Goal: Information Seeking & Learning: Learn about a topic

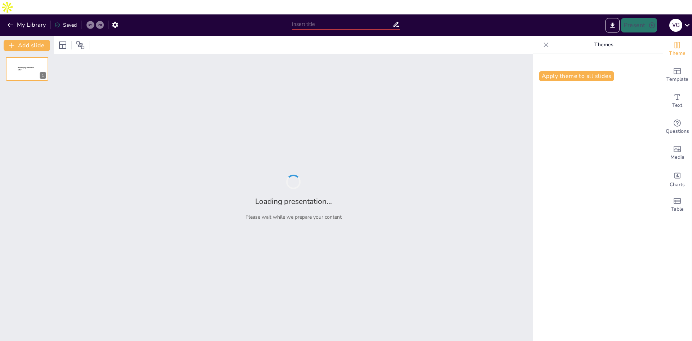
type input "Leveraging Secondary Brand Associations: Insights from Strategic Brand Manageme…"
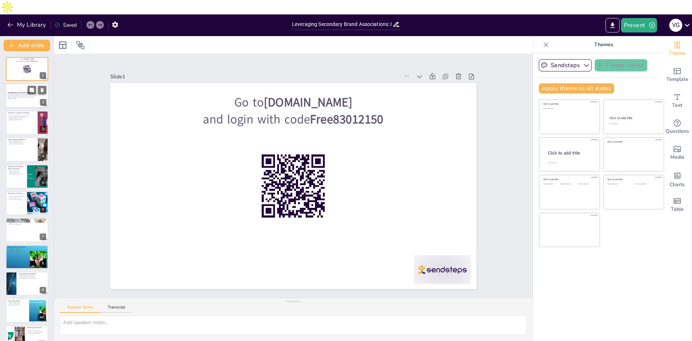
click at [36, 94] on p "This presentation explores the concept of leveraging secondary brand associatio…" at bounding box center [27, 96] width 39 height 4
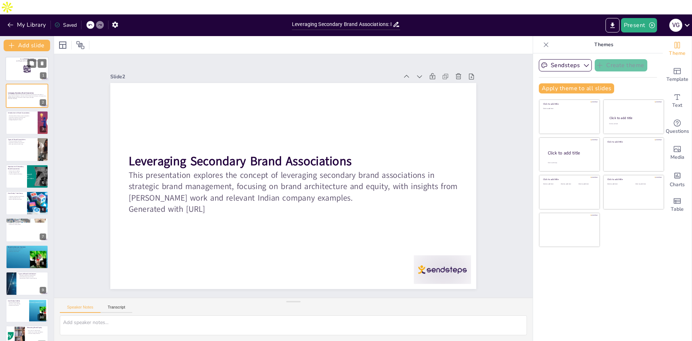
click at [30, 70] on rect at bounding box center [30, 70] width 0 height 1
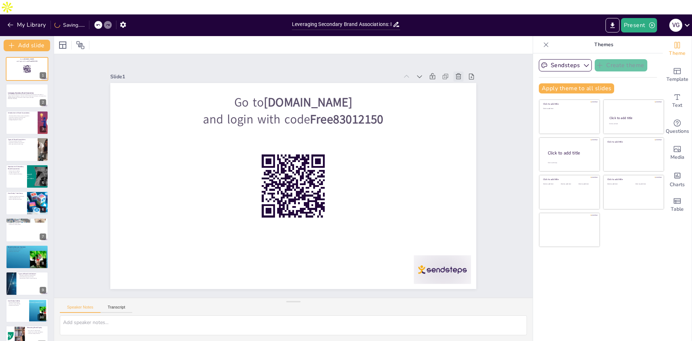
click at [471, 108] on icon at bounding box center [475, 112] width 9 height 9
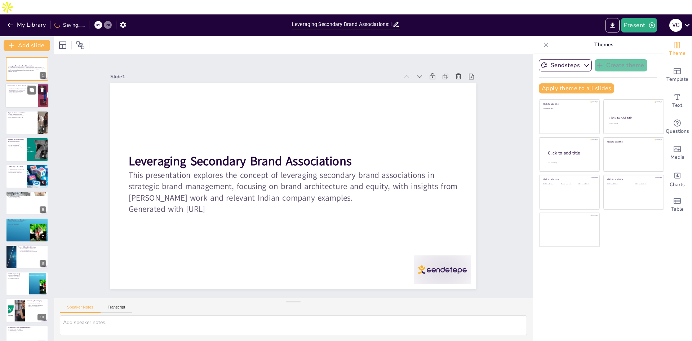
click at [8, 89] on p "Secondary associations enhance equity." at bounding box center [22, 89] width 28 height 1
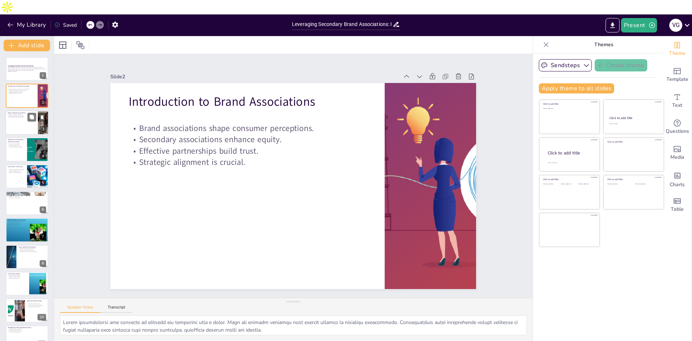
click at [15, 114] on p "Primary associations are direct." at bounding box center [22, 114] width 28 height 1
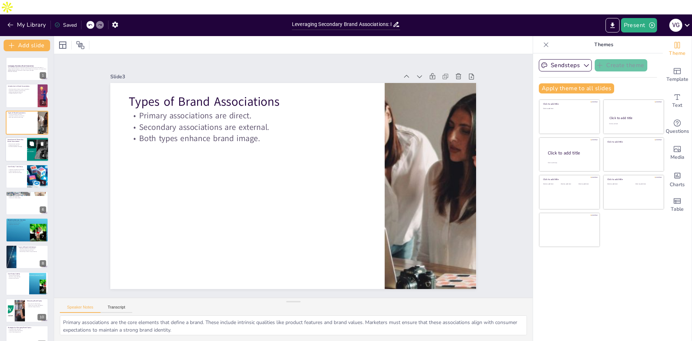
click at [30, 141] on icon at bounding box center [32, 143] width 4 height 4
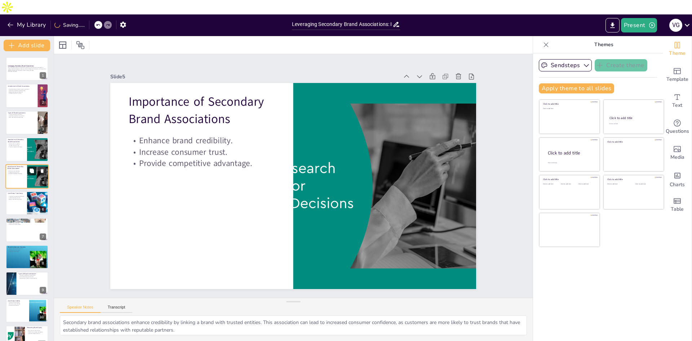
click at [34, 168] on icon at bounding box center [32, 170] width 4 height 4
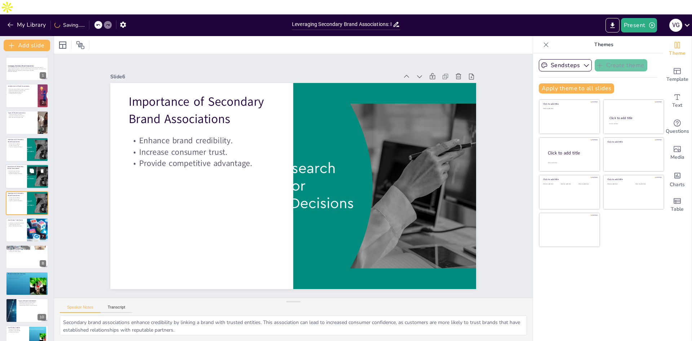
click at [28, 164] on div at bounding box center [38, 176] width 43 height 25
click at [25, 191] on div "Importance of Secondary Brand Associations Enhance brand credibility. Increase …" at bounding box center [26, 191] width 43 height 0
click at [17, 225] on p "Boosts individual brand equity." at bounding box center [16, 225] width 17 height 1
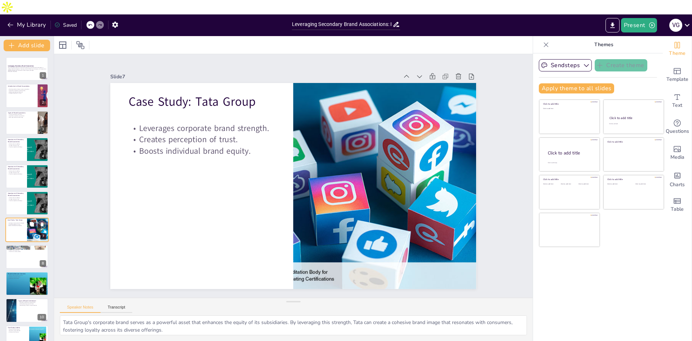
scroll to position [27, 0]
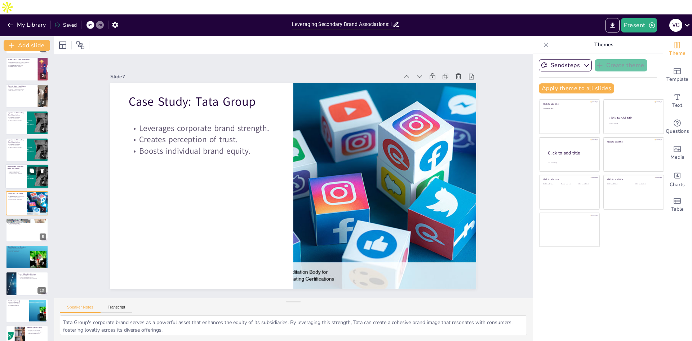
click at [12, 166] on div at bounding box center [26, 176] width 43 height 25
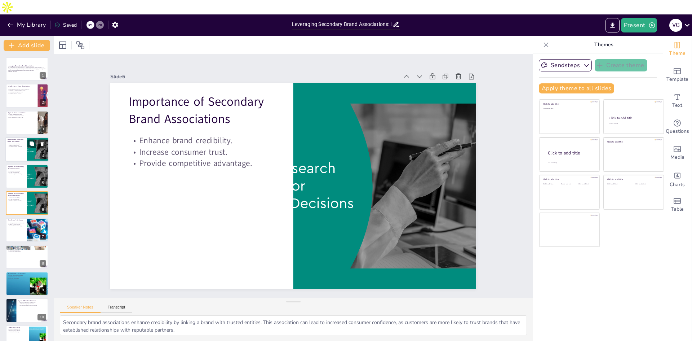
click at [13, 141] on div at bounding box center [26, 149] width 43 height 25
click at [9, 110] on div at bounding box center [26, 122] width 43 height 25
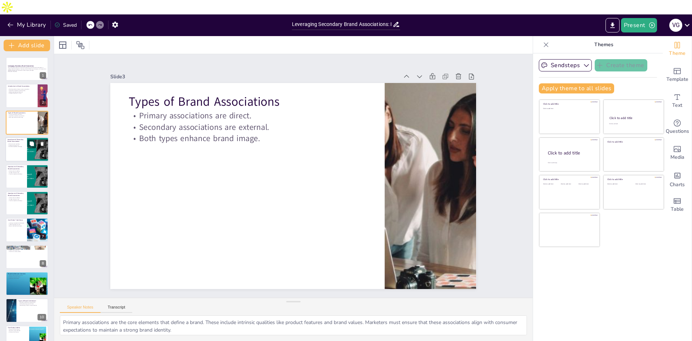
click at [10, 138] on div "Importance of Secondary Brand Associations" at bounding box center [16, 140] width 17 height 5
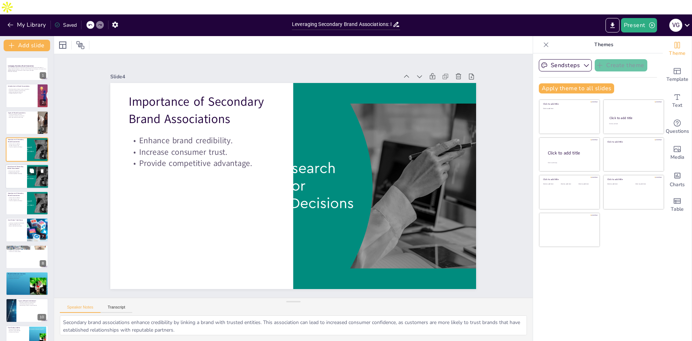
click at [14, 164] on div at bounding box center [26, 176] width 43 height 25
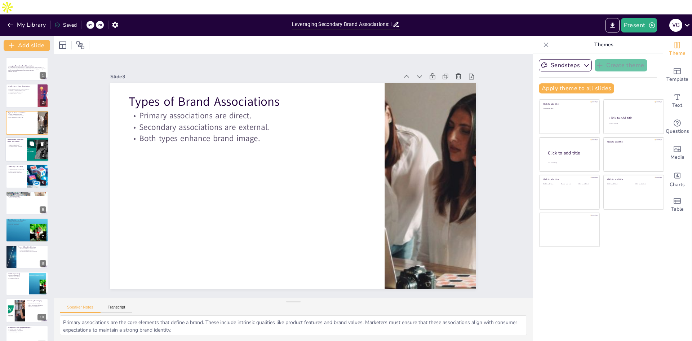
click at [14, 145] on p "Increase consumer trust." at bounding box center [16, 145] width 17 height 1
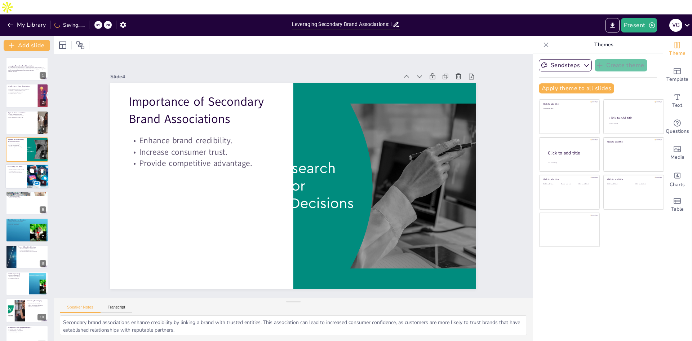
click at [16, 164] on div at bounding box center [26, 176] width 43 height 25
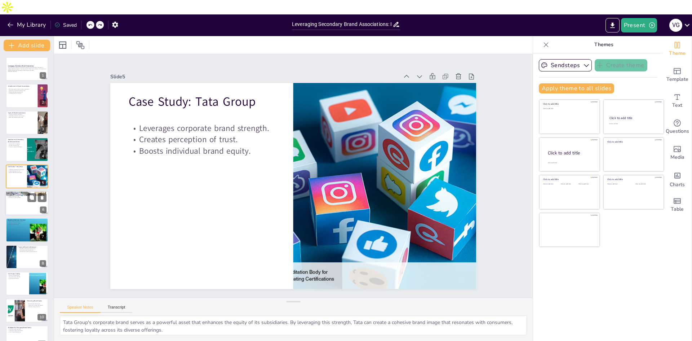
click at [17, 191] on div at bounding box center [26, 203] width 43 height 25
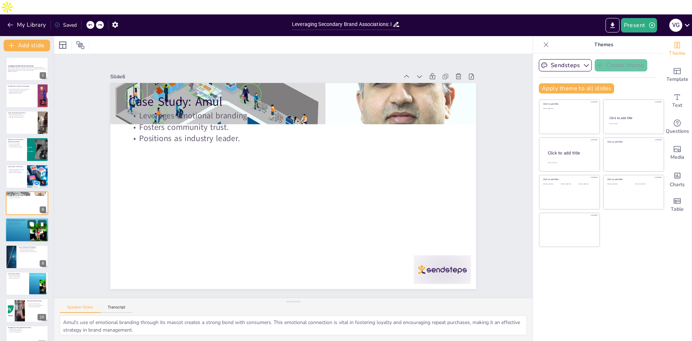
click at [18, 221] on div at bounding box center [26, 229] width 43 height 32
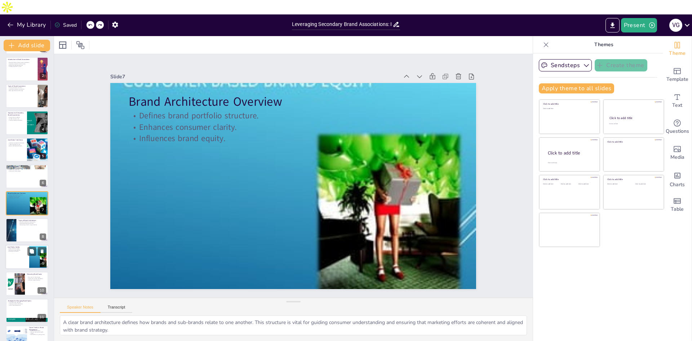
click at [18, 249] on p "Maintains unique identities." at bounding box center [17, 249] width 19 height 1
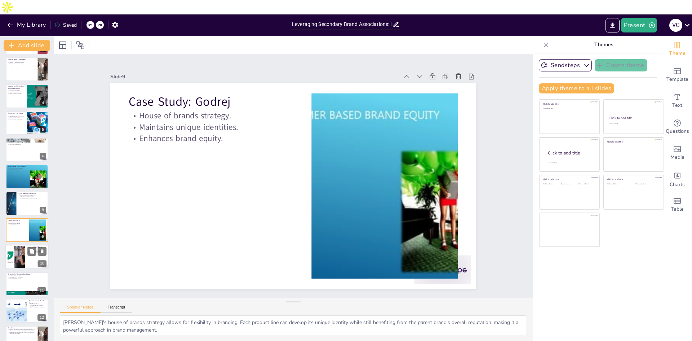
click at [20, 246] on div at bounding box center [16, 257] width 39 height 22
type textarea "Understanding the key metrics for measuring brand equity is essential for marke…"
